Goal: Task Accomplishment & Management: Use online tool/utility

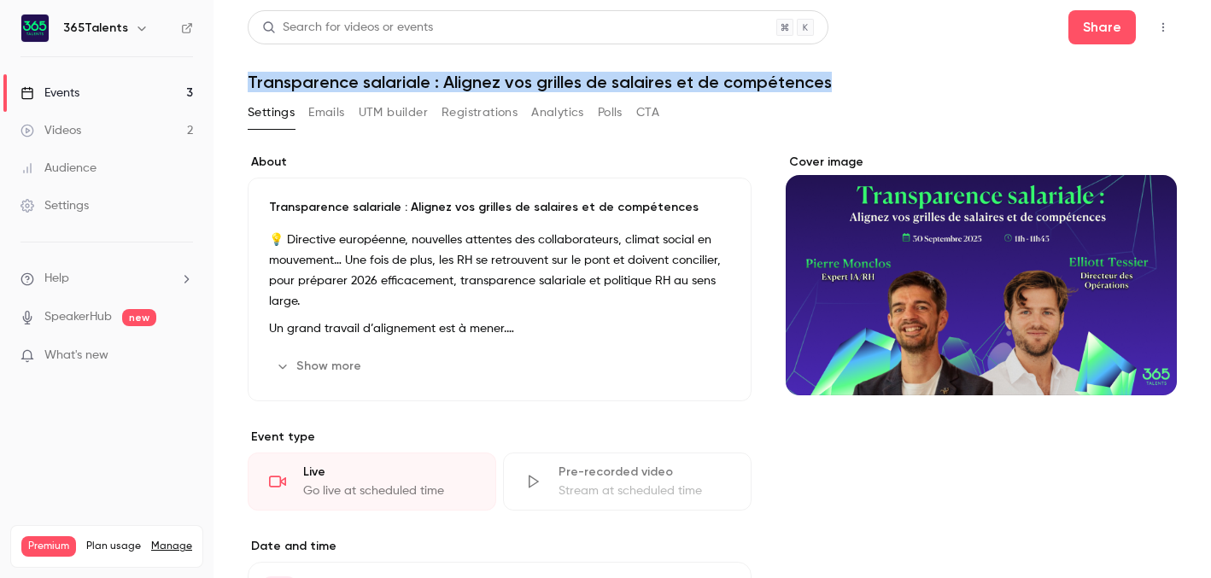
click at [480, 102] on button "Registrations" at bounding box center [479, 112] width 76 height 27
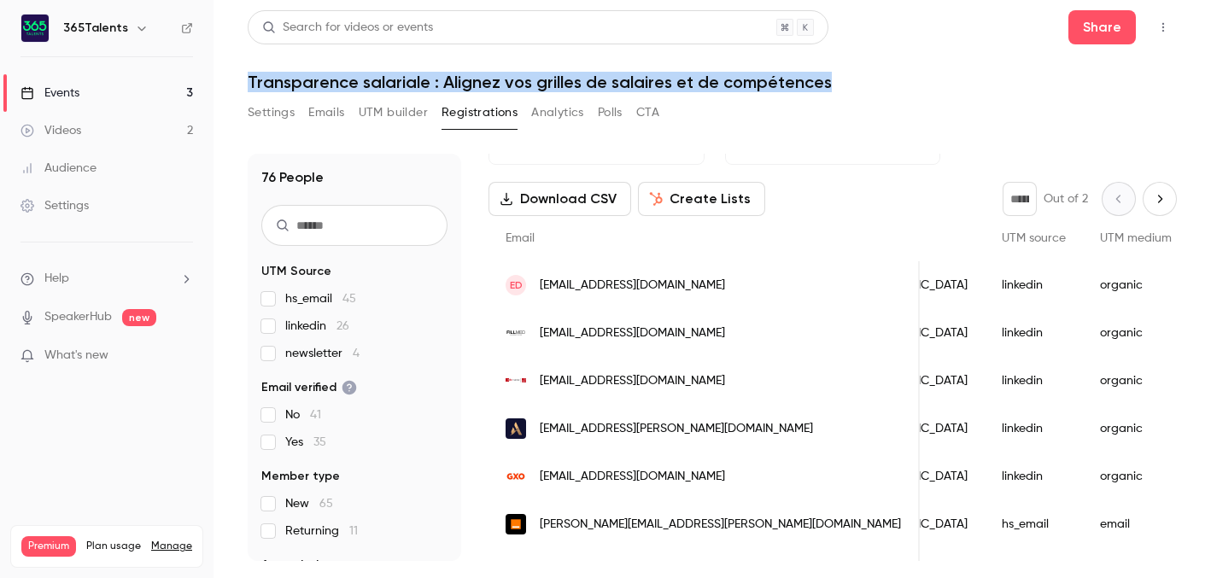
scroll to position [70, 0]
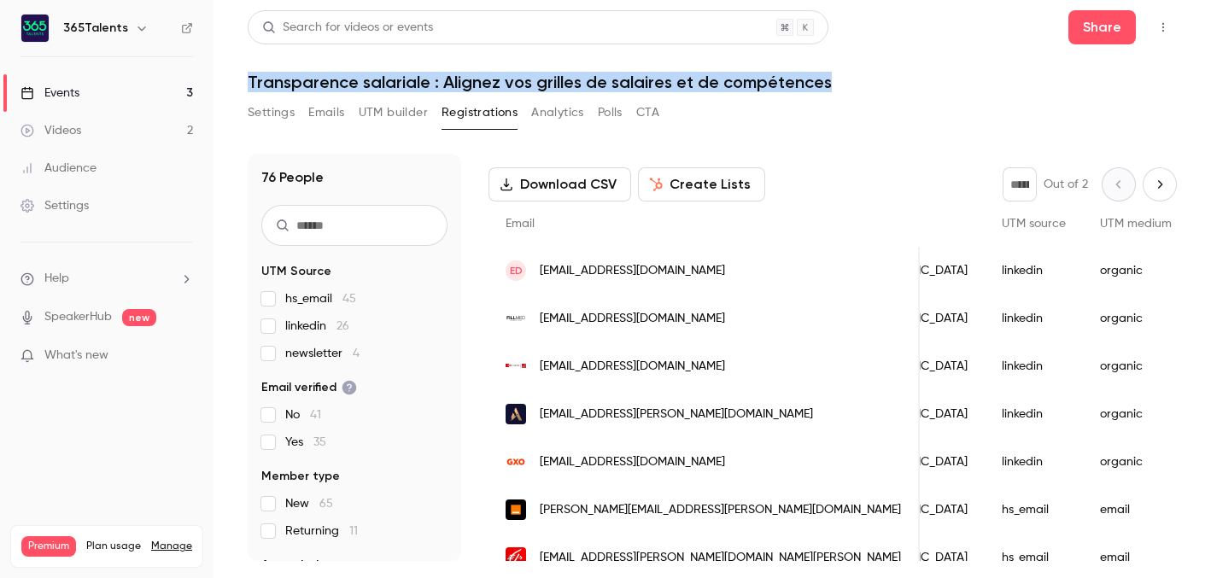
click at [559, 180] on button "Download CSV" at bounding box center [559, 184] width 143 height 34
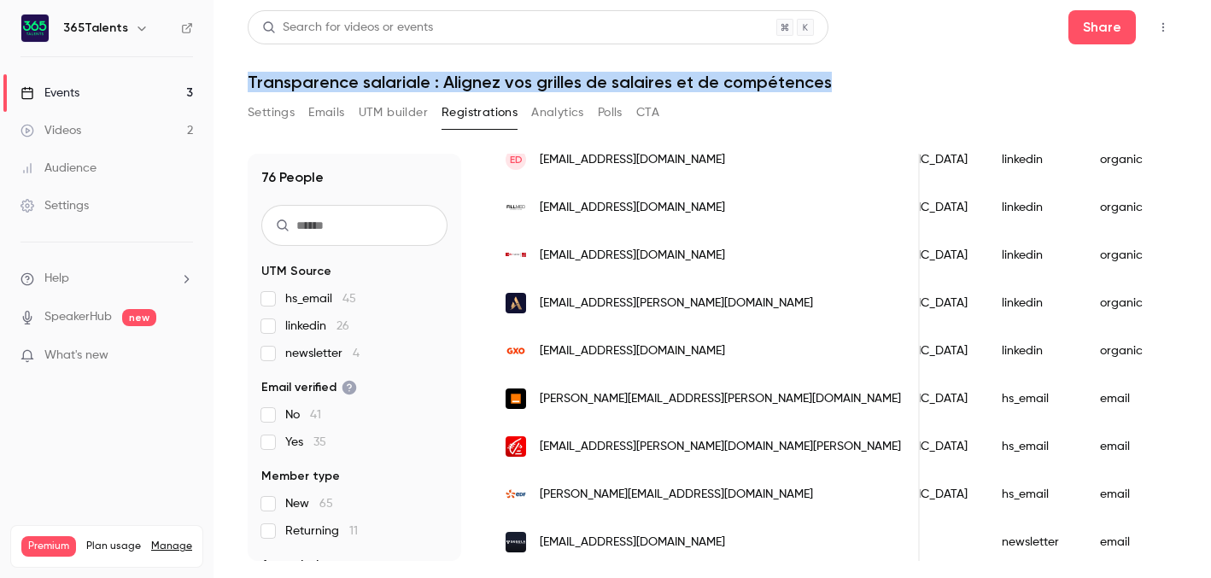
scroll to position [0, 0]
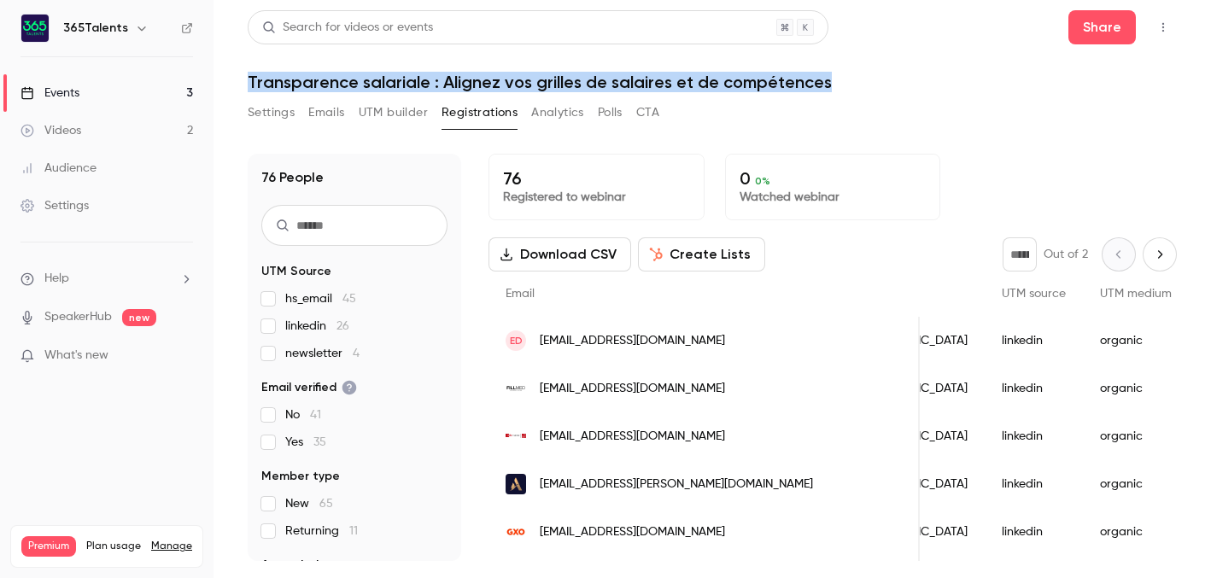
click at [137, 95] on link "Events 3" at bounding box center [106, 93] width 213 height 38
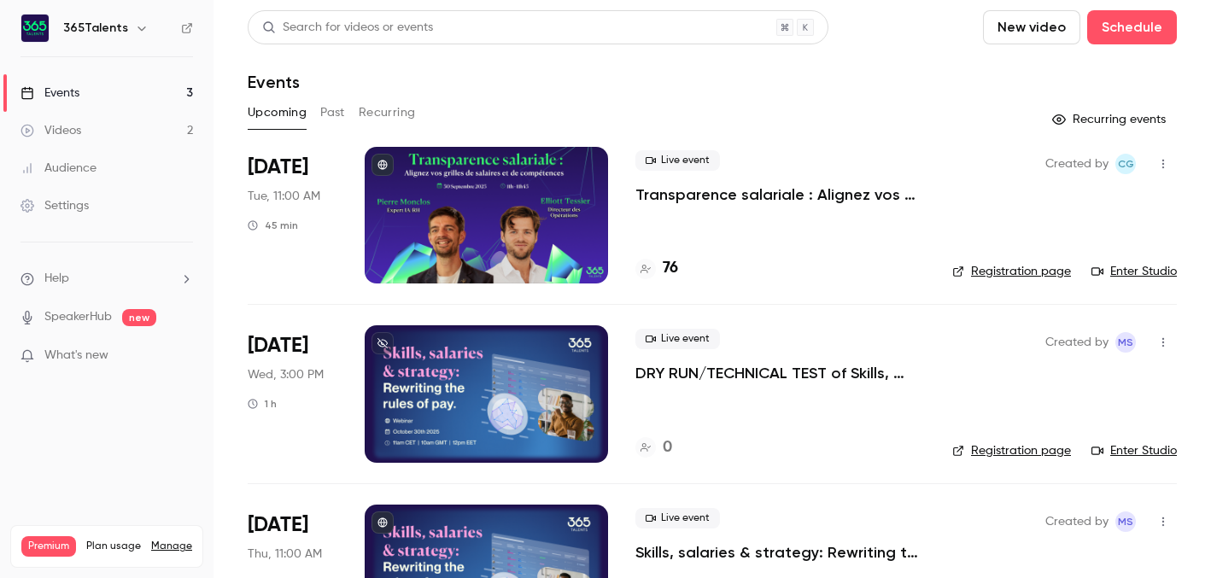
click at [557, 190] on div at bounding box center [486, 215] width 243 height 137
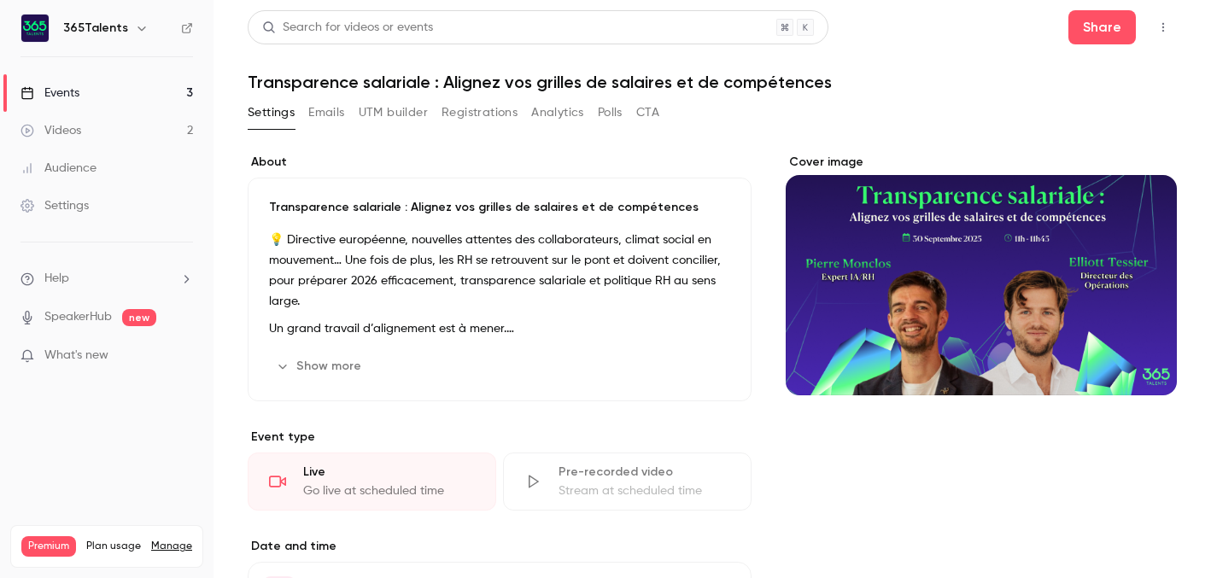
click at [394, 108] on button "UTM builder" at bounding box center [393, 112] width 69 height 27
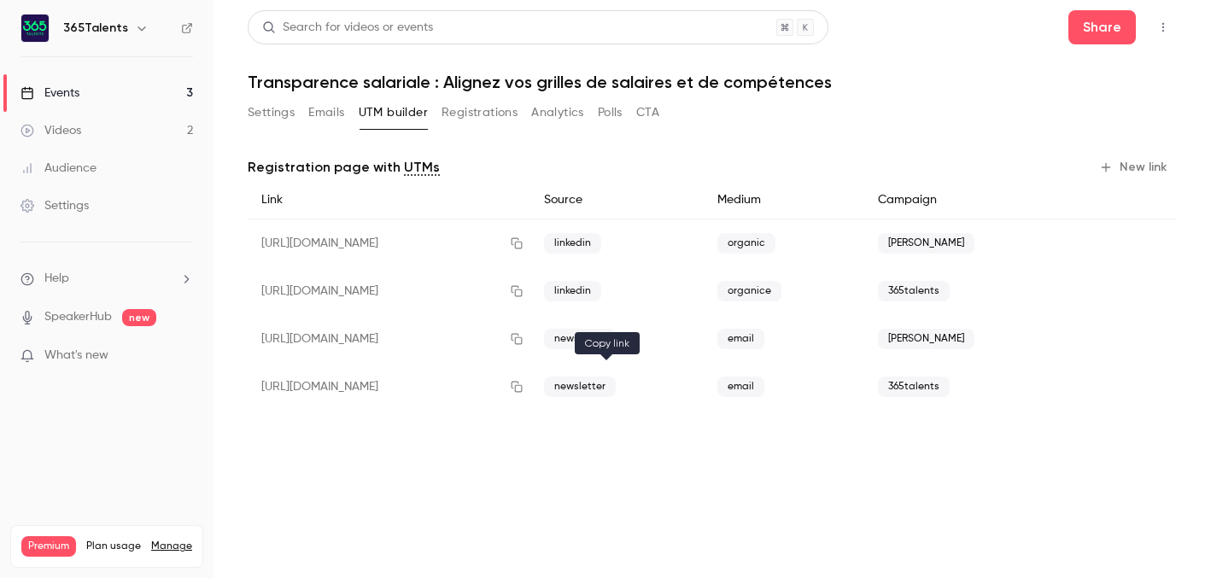
click at [523, 385] on icon "button" at bounding box center [517, 387] width 14 height 12
